Goal: Check status: Check status

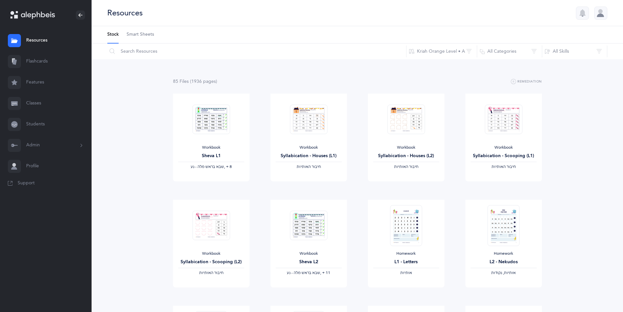
click at [37, 100] on link "Classes" at bounding box center [46, 103] width 92 height 21
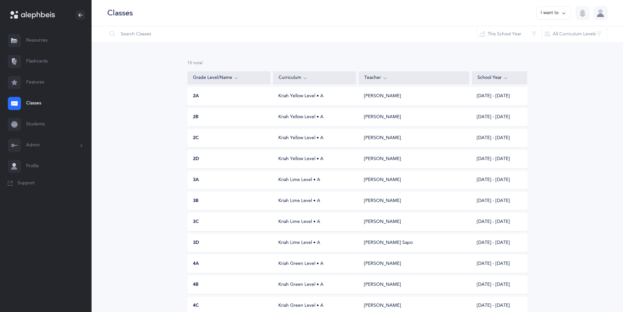
click at [300, 203] on div "Kriah Lime Level • A" at bounding box center [314, 201] width 83 height 7
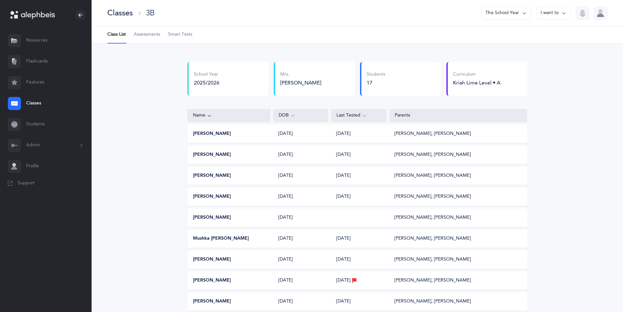
click at [157, 35] on span "Assessments" at bounding box center [147, 34] width 26 height 7
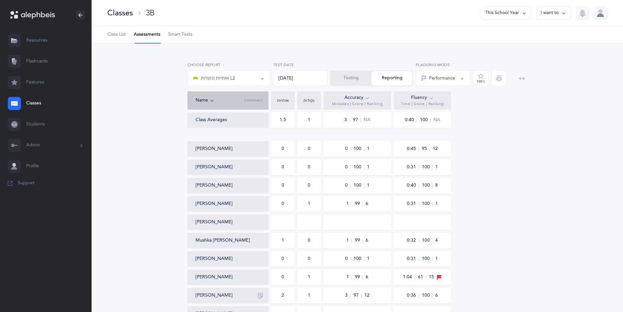
click at [388, 78] on div "Testing Reporting" at bounding box center [371, 78] width 83 height 16
click at [494, 81] on span "button" at bounding box center [499, 78] width 16 height 16
click at [567, 13] on button "I want to" at bounding box center [553, 13] width 34 height 13
click at [526, 13] on icon at bounding box center [524, 12] width 5 height 7
click at [510, 55] on button "[DATE] - [DATE]" at bounding box center [503, 57] width 44 height 12
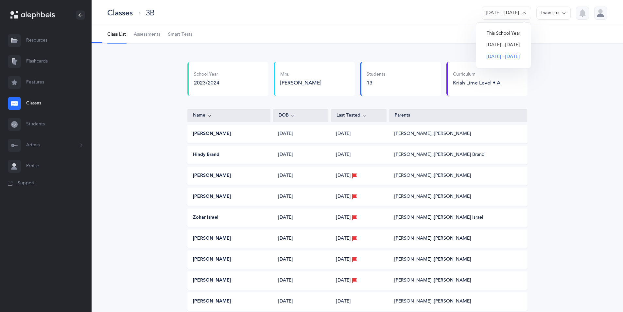
select select "11"
click at [136, 35] on span "Assessments" at bounding box center [147, 34] width 26 height 7
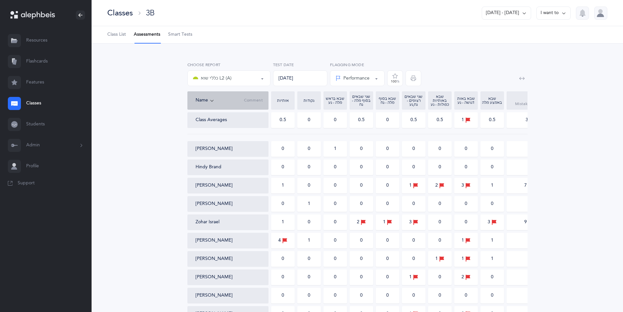
click at [375, 78] on button "Performance" at bounding box center [357, 78] width 55 height 16
click at [365, 98] on span "Performance" at bounding box center [361, 98] width 26 height 6
click at [263, 79] on button "כללי שוא L2 (A)" at bounding box center [228, 78] width 83 height 16
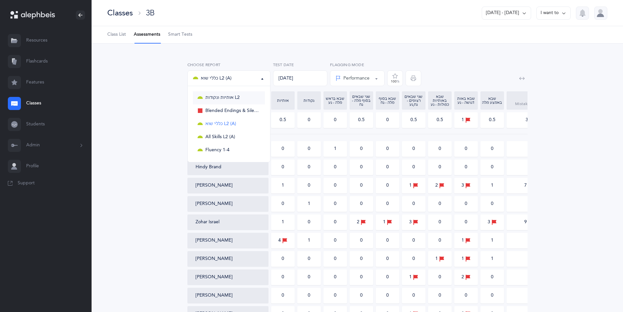
click at [229, 99] on span "אותיות ונקודות L2" at bounding box center [222, 98] width 34 height 6
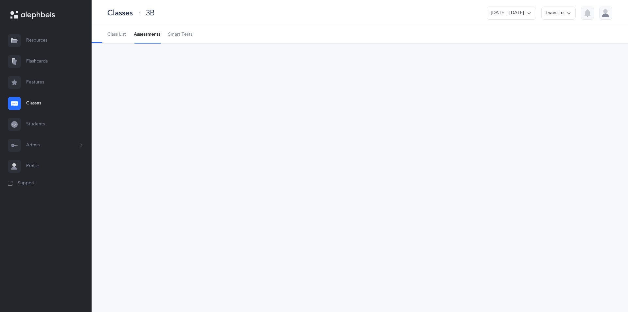
select select "9"
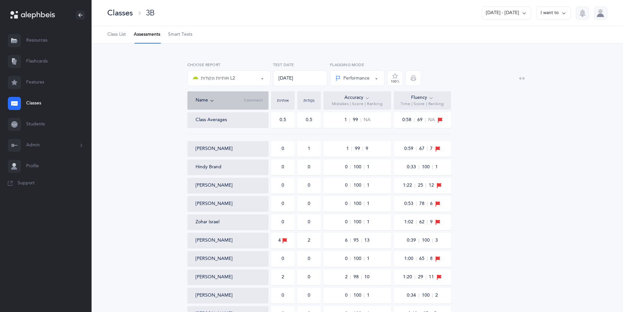
click at [524, 13] on icon at bounding box center [524, 12] width 5 height 7
click at [511, 43] on button "[DATE] - [DATE]" at bounding box center [503, 45] width 44 height 12
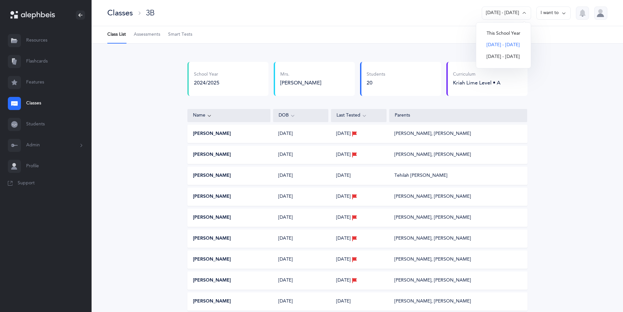
click at [143, 37] on span "Assessments" at bounding box center [147, 34] width 26 height 7
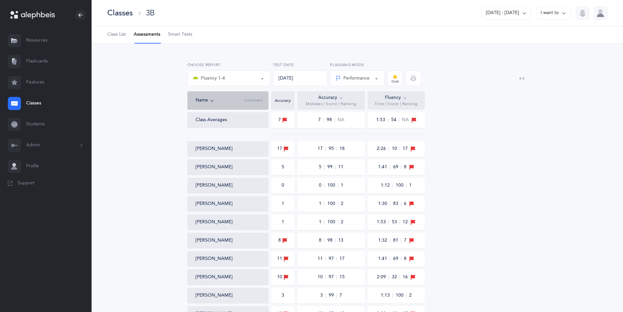
click at [263, 78] on button "Fluency 1-4" at bounding box center [228, 78] width 83 height 16
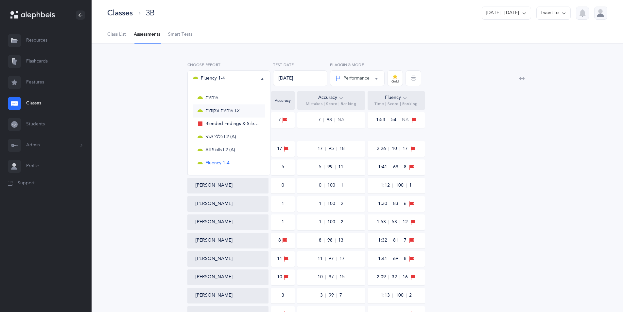
click at [214, 111] on span "אותיות ונקודות L2" at bounding box center [222, 111] width 34 height 6
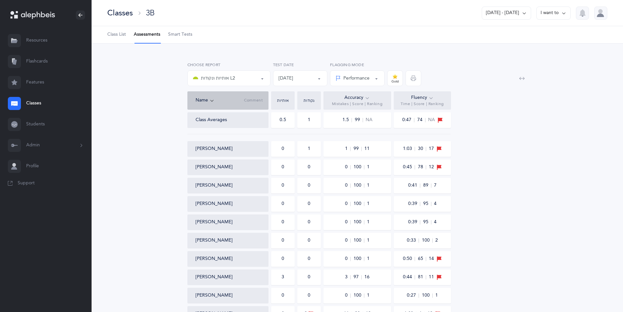
click at [263, 79] on button "אותיות ונקודות L2" at bounding box center [228, 78] width 83 height 16
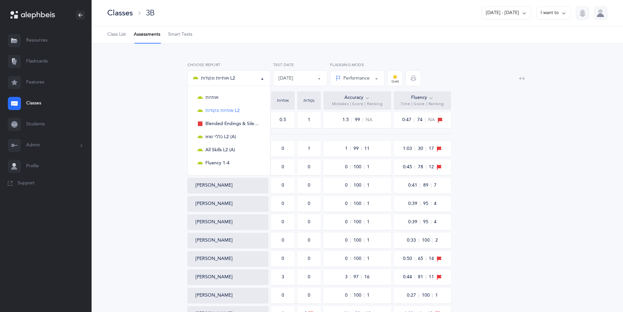
click at [232, 110] on span "אותיות ונקודות L2" at bounding box center [222, 111] width 34 height 6
select select "9"
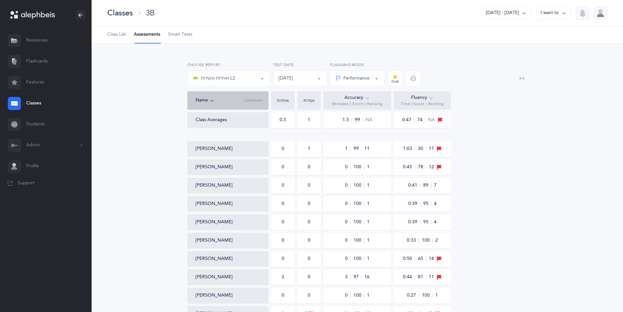
click at [320, 78] on button "[DATE]" at bounding box center [300, 78] width 55 height 16
click at [298, 162] on span "[DATE]" at bounding box center [290, 163] width 14 height 6
select select "6040"
click at [468, 174] on div "Class Averages 1.5 3.5 5 96 NA 1:10 33 NA [PERSON_NAME] 2 7 9 92 15 1:18 14 15 …" at bounding box center [357, 308] width 340 height 392
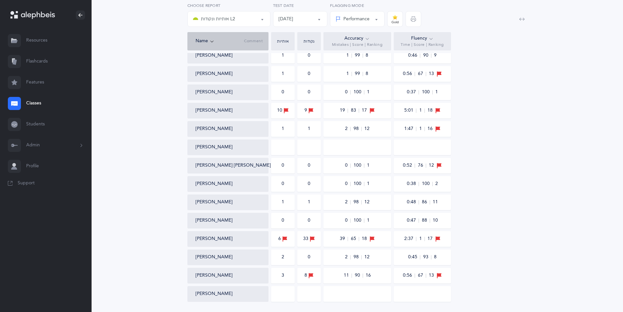
scroll to position [192, 0]
